Goal: Obtain resource: Download file/media

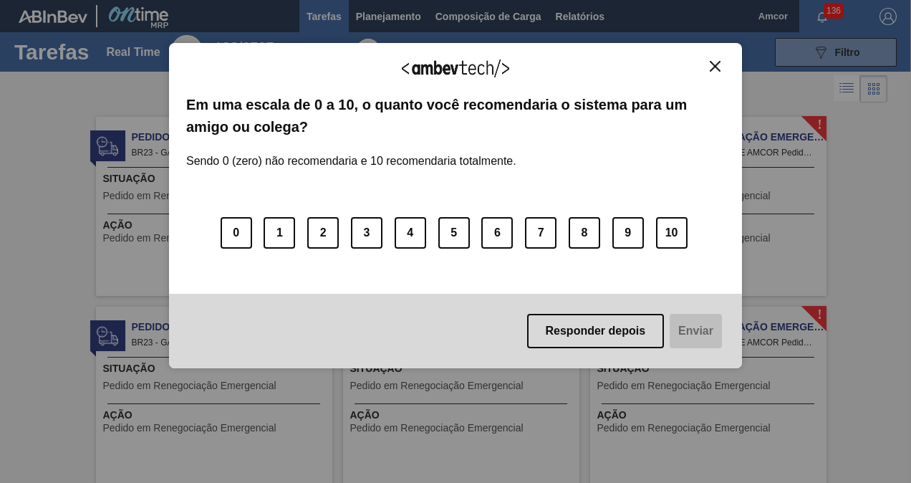
click at [716, 64] on img "Close" at bounding box center [715, 66] width 11 height 11
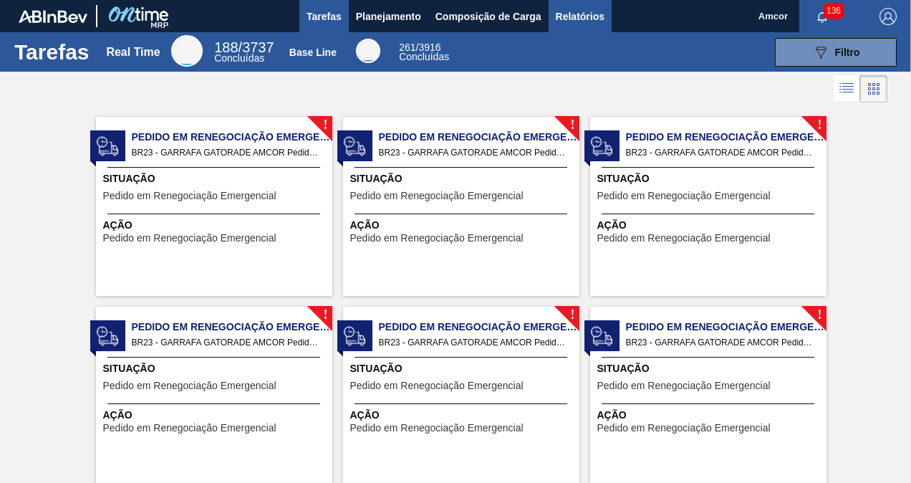
click at [583, 19] on span "Relatórios" at bounding box center [580, 16] width 49 height 17
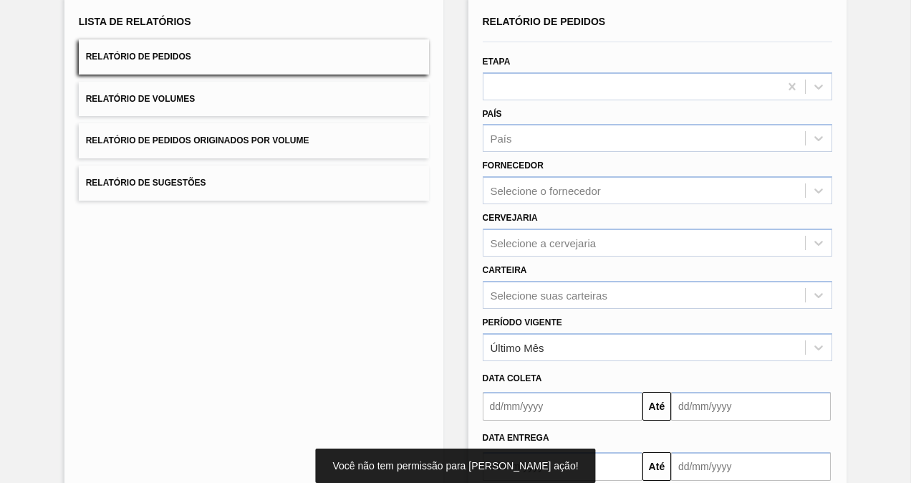
scroll to position [143, 0]
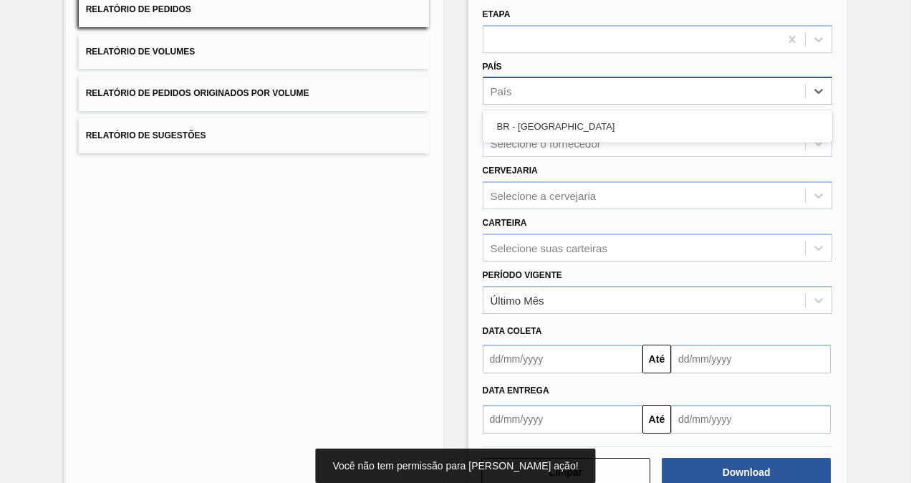
click at [555, 88] on div "País" at bounding box center [644, 91] width 322 height 21
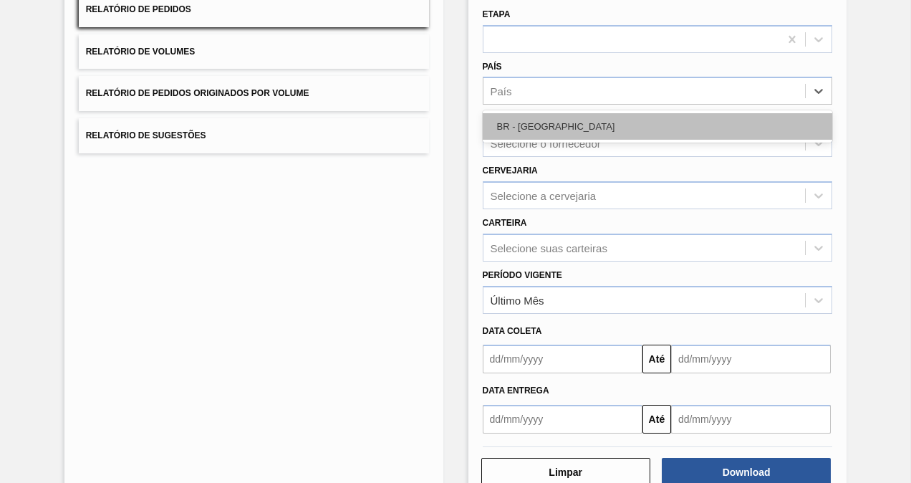
click at [542, 119] on div "BR - [GEOGRAPHIC_DATA]" at bounding box center [658, 126] width 350 height 26
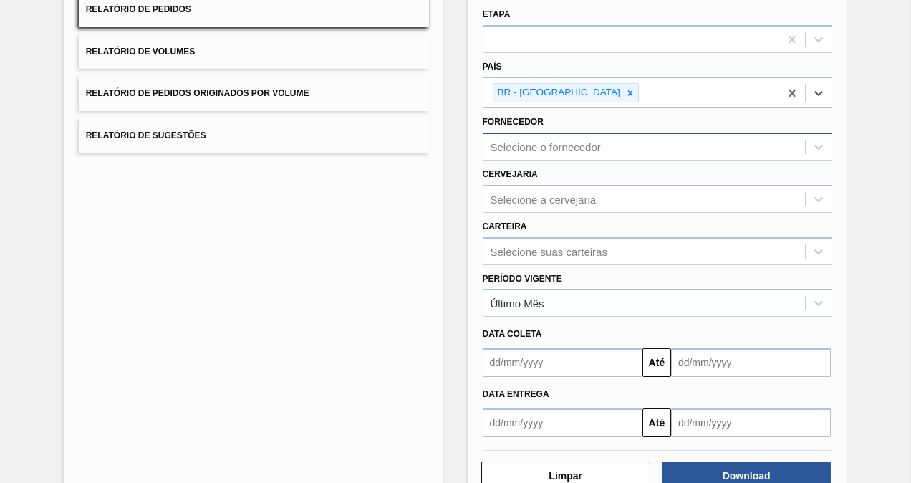
click at [609, 153] on div "Selecione o fornecedor" at bounding box center [644, 147] width 322 height 21
click at [608, 150] on div "Selecione o fornecedor" at bounding box center [644, 147] width 322 height 21
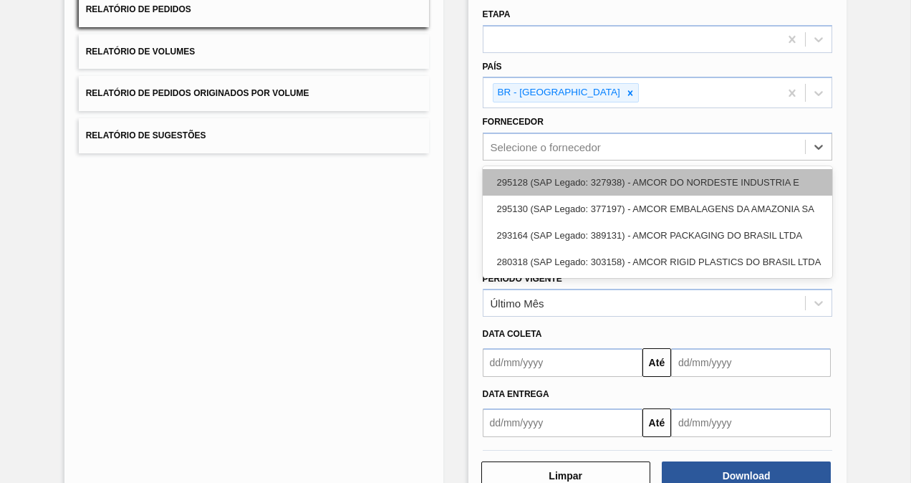
click at [742, 176] on div "295128 (SAP Legado: 327938) - AMCOR DO NORDESTE INDUSTRIA E" at bounding box center [658, 182] width 350 height 26
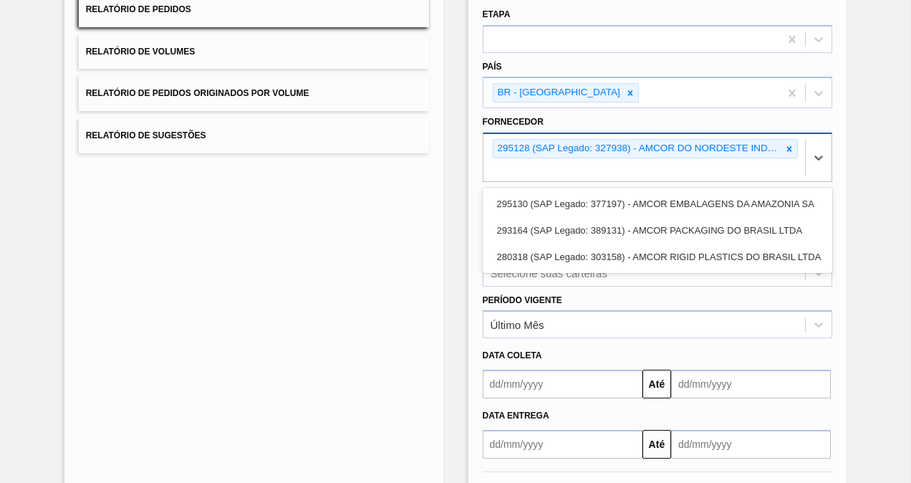
click at [739, 157] on div "295128 (SAP Legado: 327938) - AMCOR DO NORDESTE INDUSTRIA E" at bounding box center [644, 157] width 322 height 47
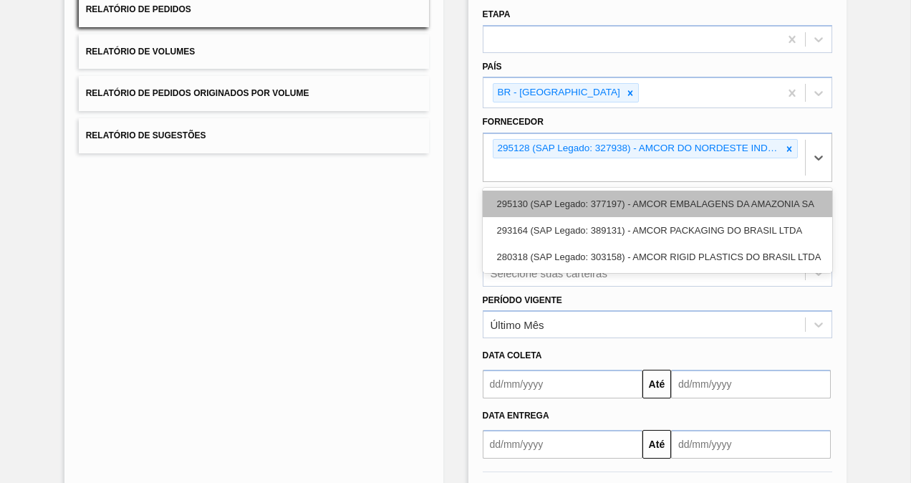
click at [742, 195] on div "295130 (SAP Legado: 377197) - AMCOR EMBALAGENS DA AMAZONIA SA" at bounding box center [658, 203] width 350 height 26
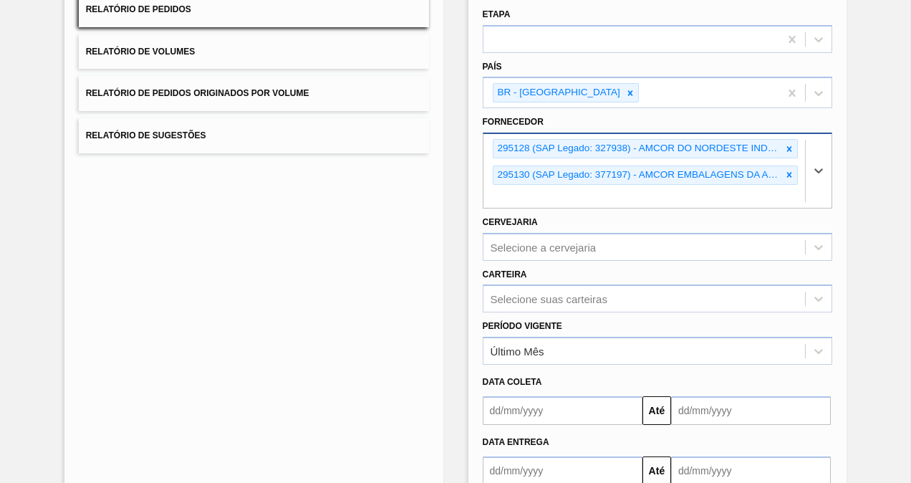
click at [744, 171] on div "295130 (SAP Legado: 377197) - AMCOR EMBALAGENS DA AMAZONIA SA" at bounding box center [637, 175] width 289 height 18
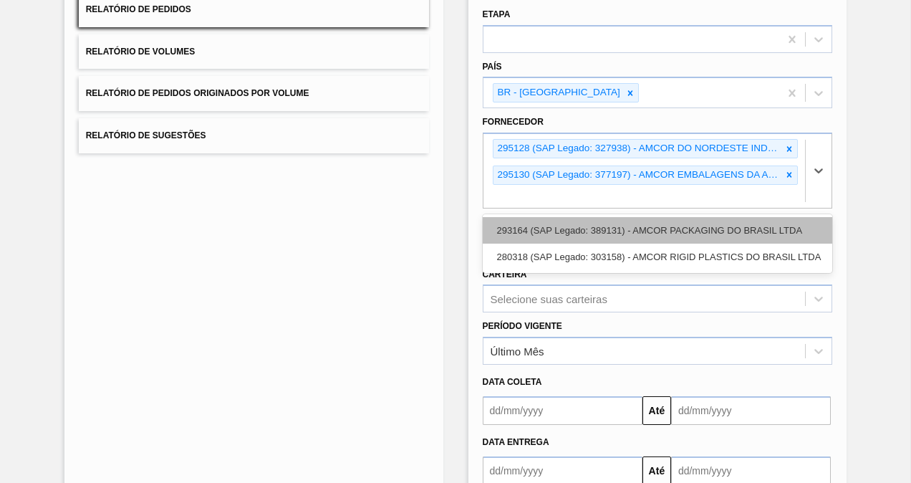
click at [743, 225] on div "293164 (SAP Legado: 389131) - AMCOR PACKAGING DO BRASIL LTDA" at bounding box center [658, 230] width 350 height 26
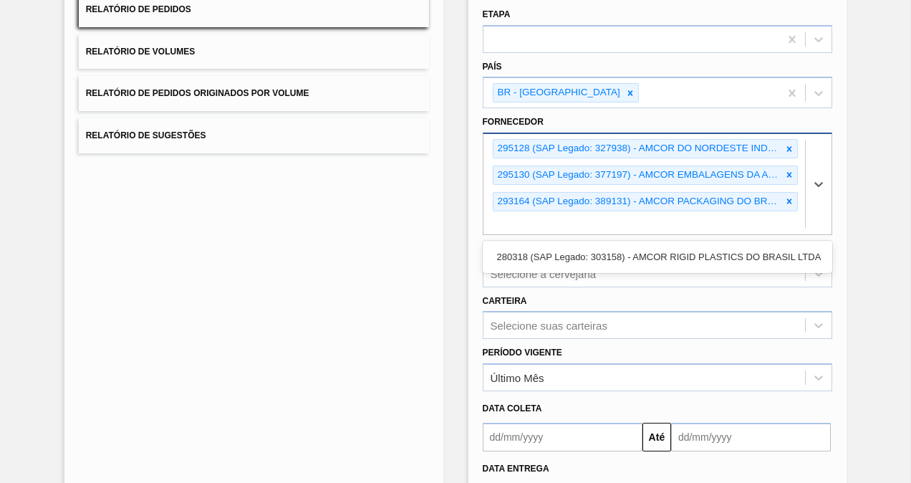
click at [741, 200] on div "293164 (SAP Legado: 389131) - AMCOR PACKAGING DO BRASIL LTDA" at bounding box center [637, 202] width 289 height 18
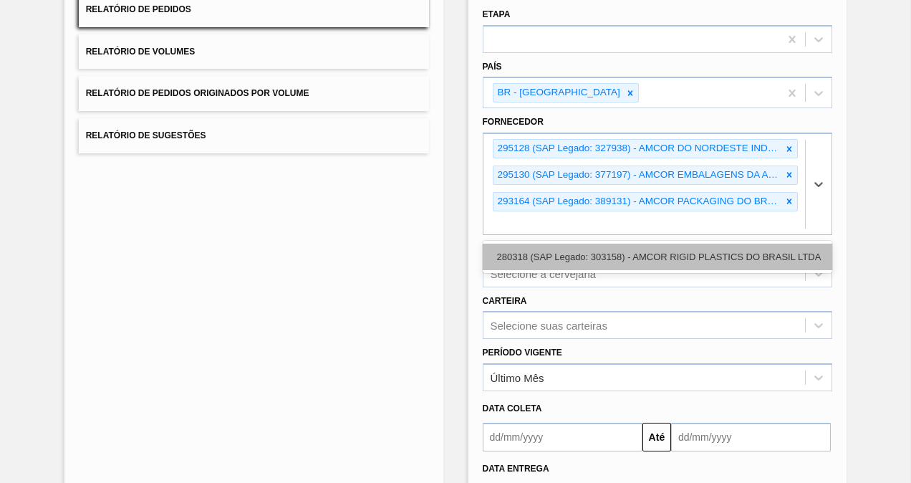
click at [742, 251] on div "280318 (SAP Legado: 303158) - AMCOR RIGID PLASTICS DO BRASIL LTDA" at bounding box center [658, 256] width 350 height 26
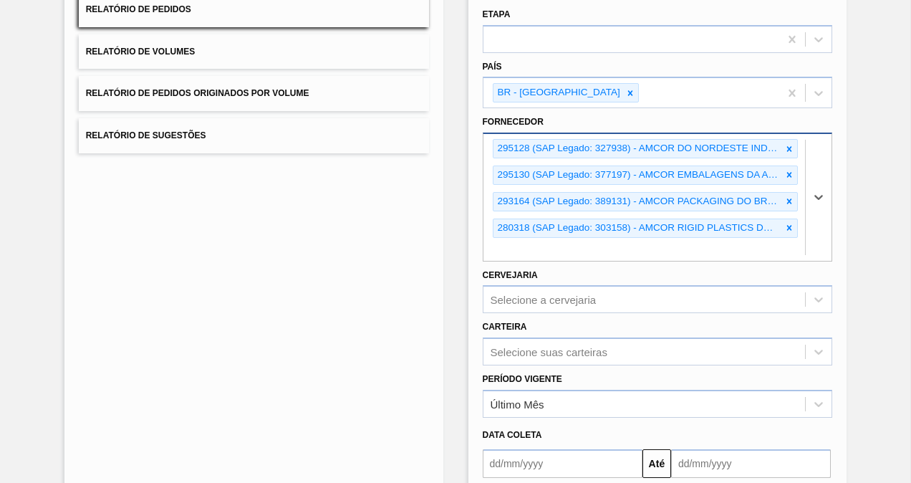
scroll to position [281, 0]
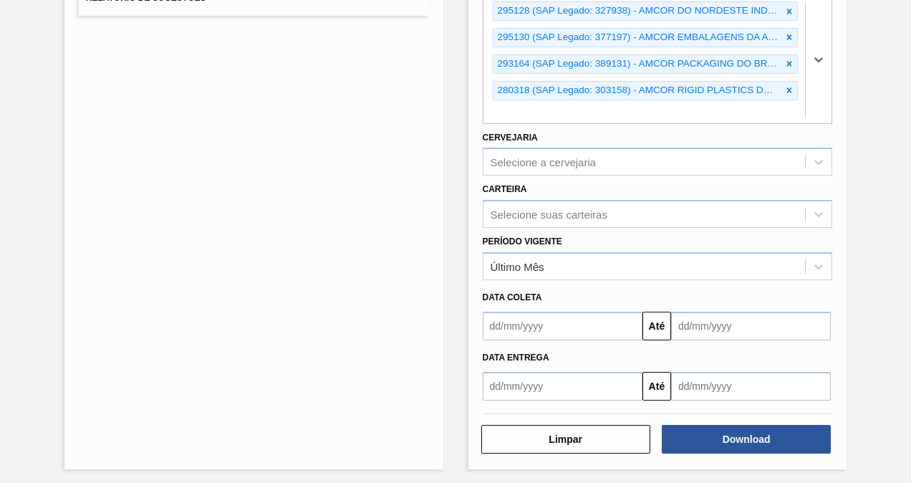
click at [523, 324] on input "text" at bounding box center [563, 325] width 160 height 29
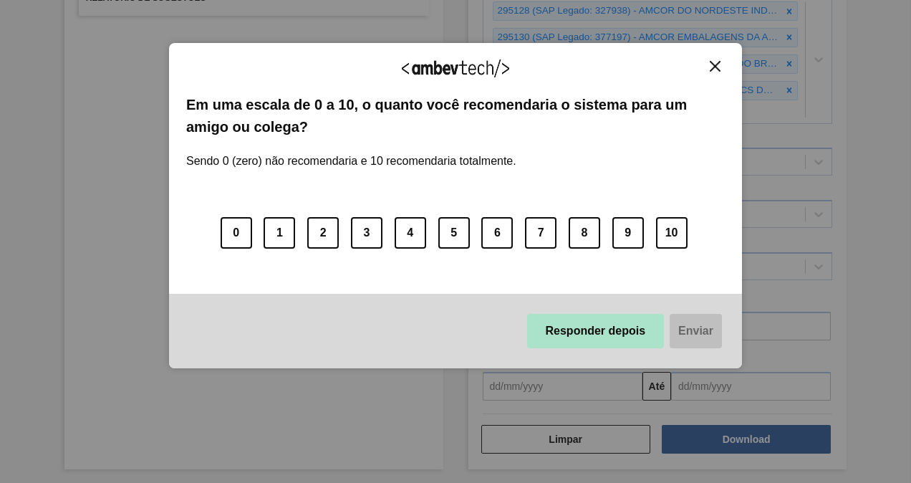
click at [607, 335] on button "Responder depois" at bounding box center [595, 331] width 137 height 34
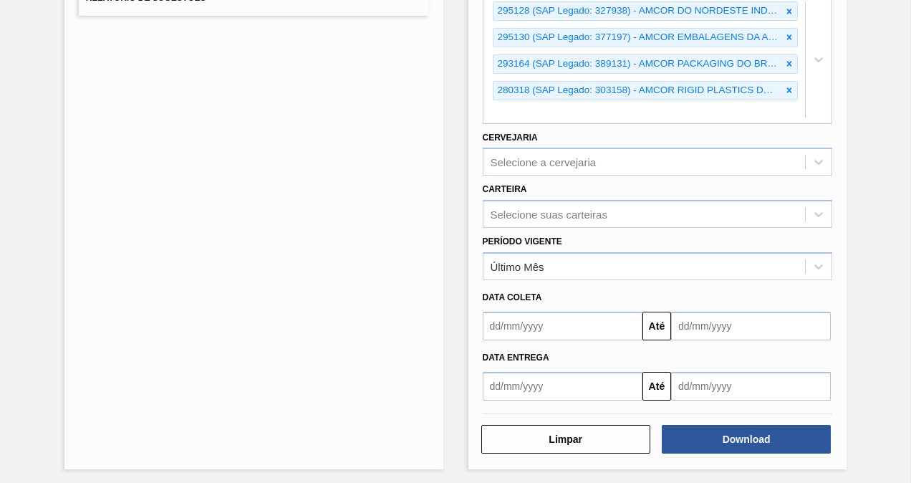
click at [523, 325] on input "text" at bounding box center [563, 325] width 160 height 29
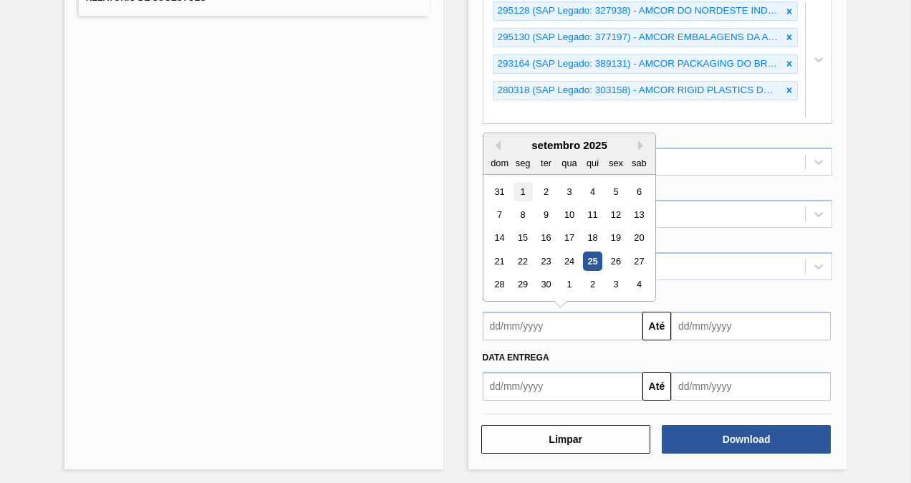
click at [522, 183] on div "1" at bounding box center [522, 190] width 19 height 19
type input "[DATE]"
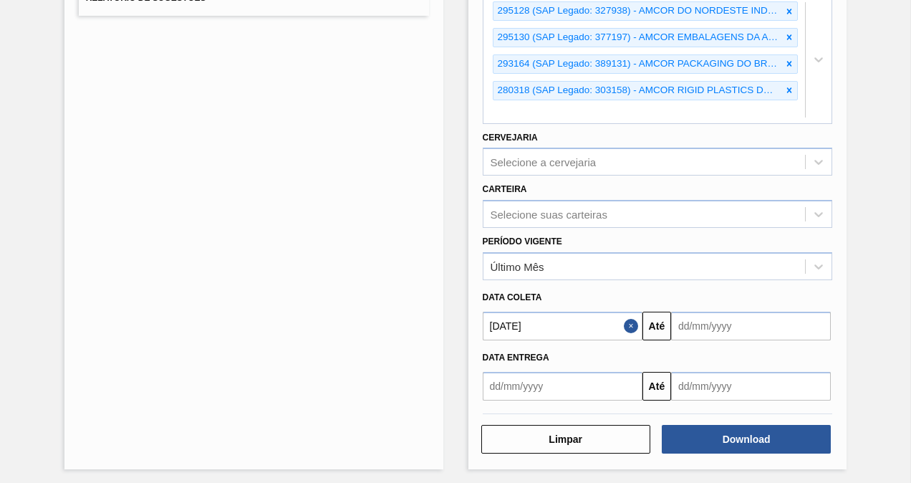
click at [775, 332] on input "text" at bounding box center [751, 325] width 160 height 29
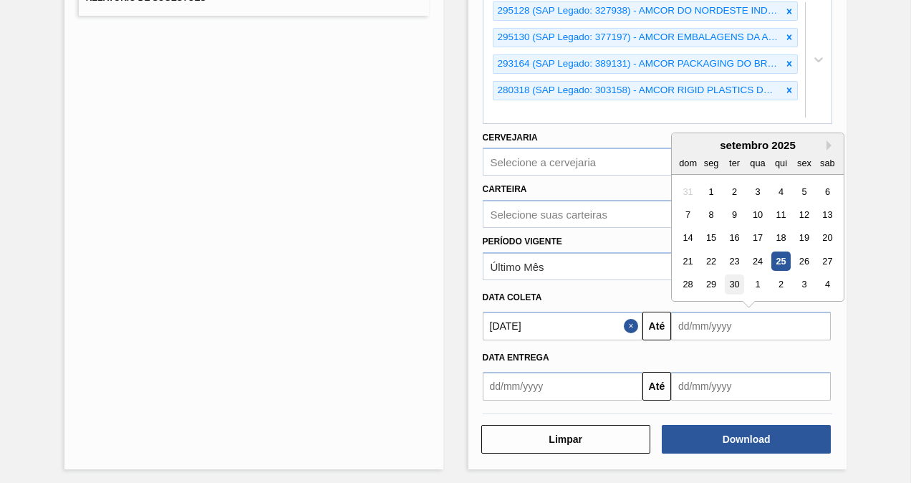
click at [732, 280] on div "30" at bounding box center [734, 283] width 19 height 19
type input "[DATE]"
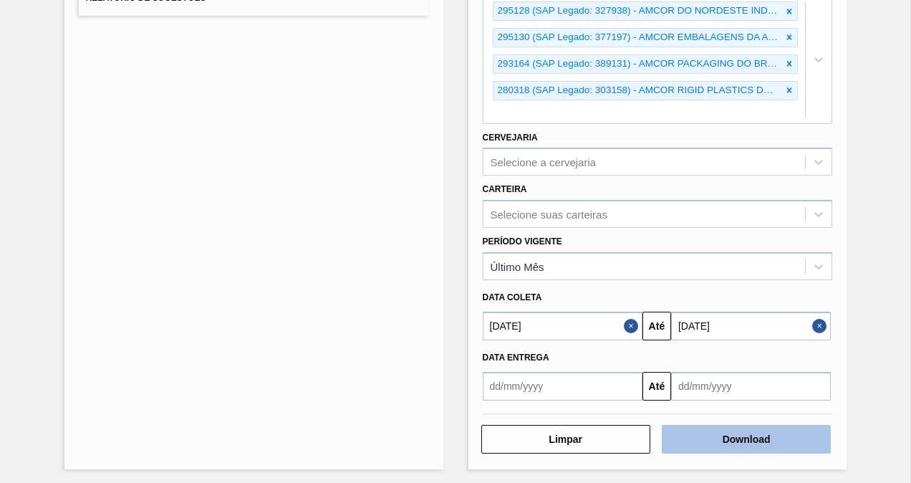
click at [774, 437] on button "Download" at bounding box center [746, 439] width 169 height 29
click at [746, 438] on button "Download" at bounding box center [746, 439] width 169 height 29
click at [746, 430] on button "Download" at bounding box center [746, 439] width 169 height 29
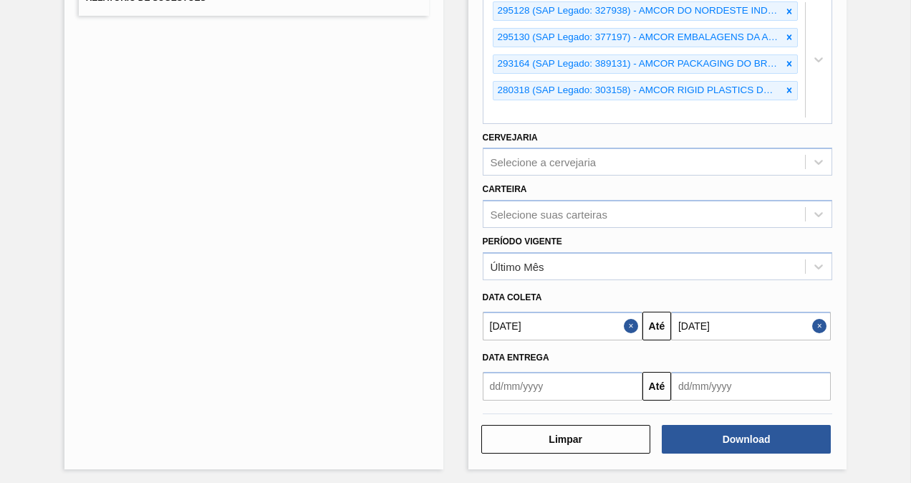
scroll to position [26, 0]
